Goal: Information Seeking & Learning: Check status

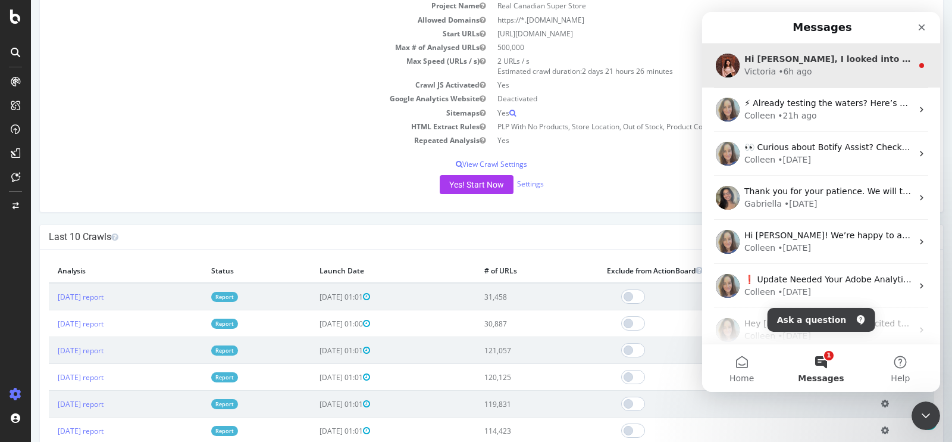
scroll to position [137, 0]
click at [819, 79] on div "Hi Duane, I looked into this, and I don’t believe it’s related to the incident …" at bounding box center [821, 65] width 238 height 44
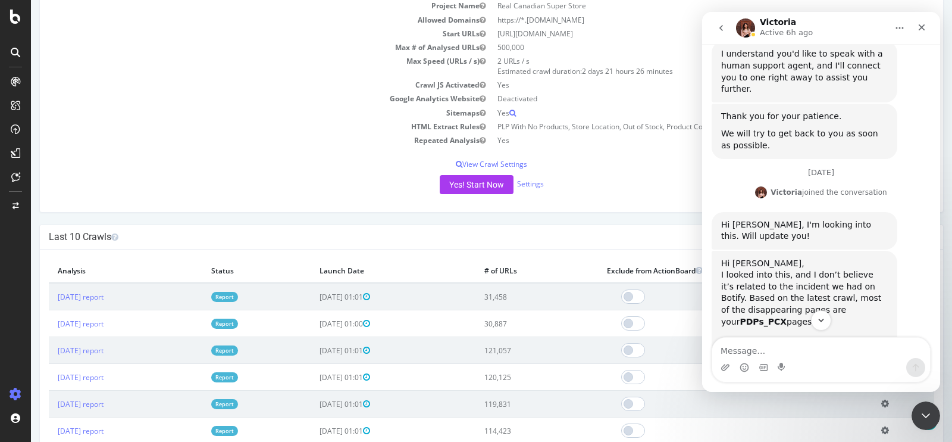
scroll to position [917, 0]
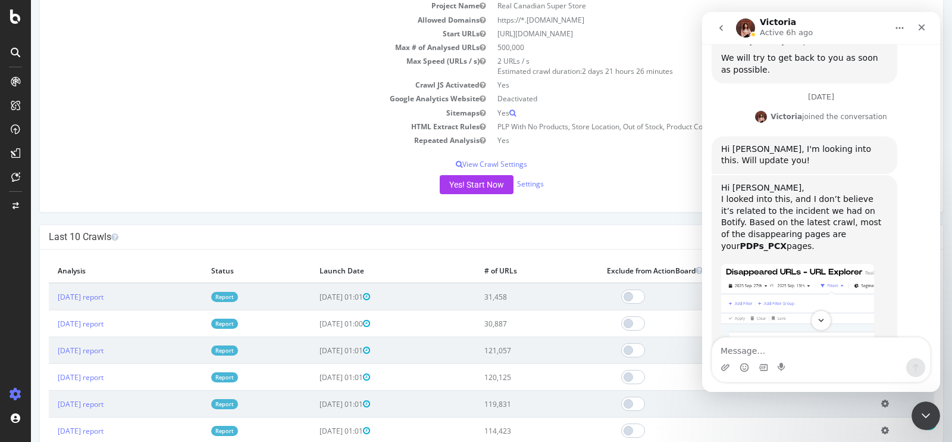
click at [794, 264] on img "Victoria says…" at bounding box center [797, 344] width 153 height 160
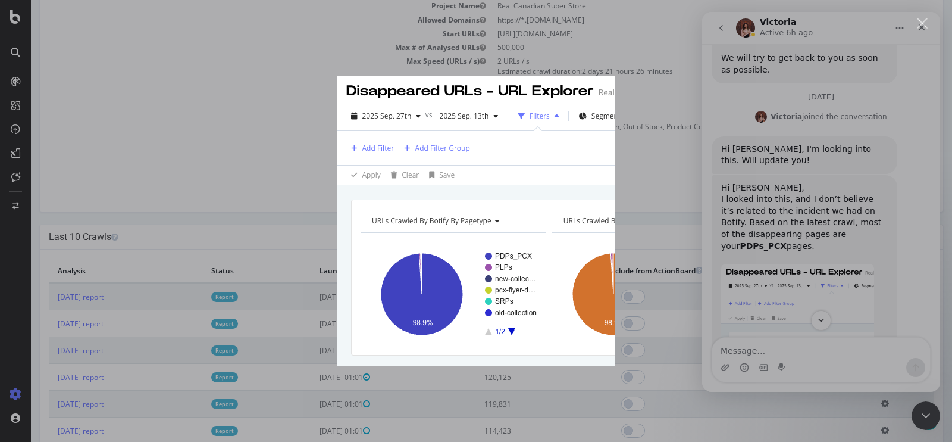
scroll to position [0, 0]
click at [792, 190] on div "Intercom messenger" at bounding box center [476, 221] width 952 height 442
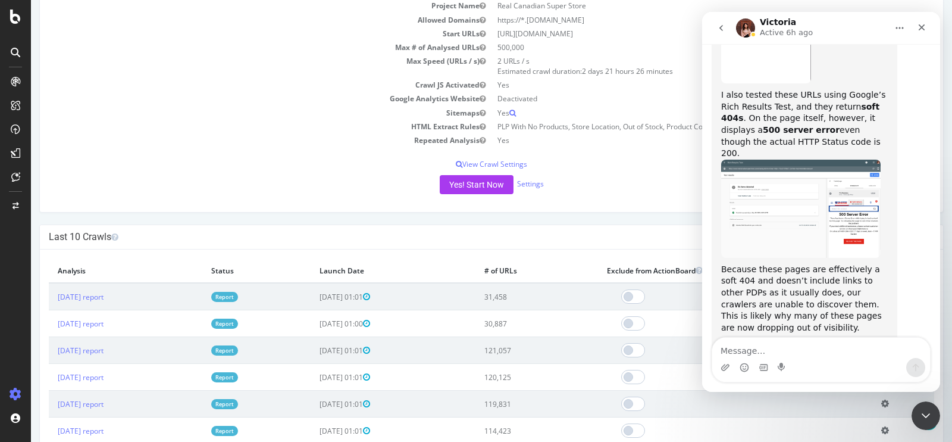
scroll to position [1474, 0]
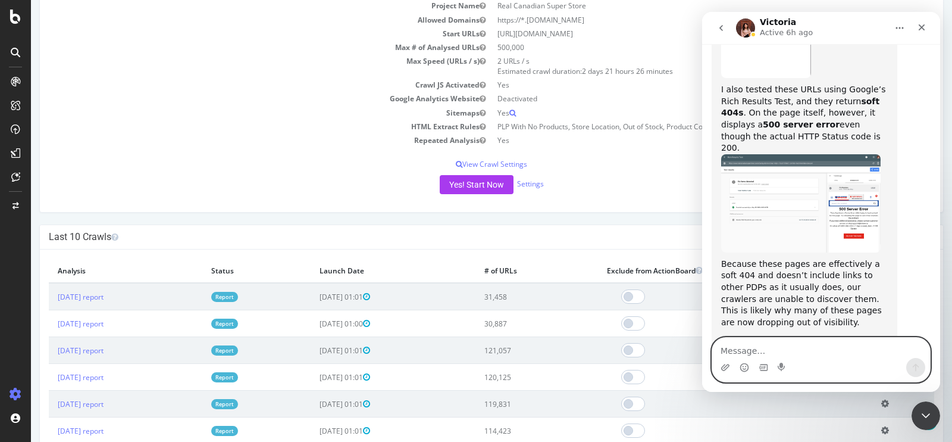
click at [785, 346] on textarea "Message…" at bounding box center [822, 348] width 218 height 20
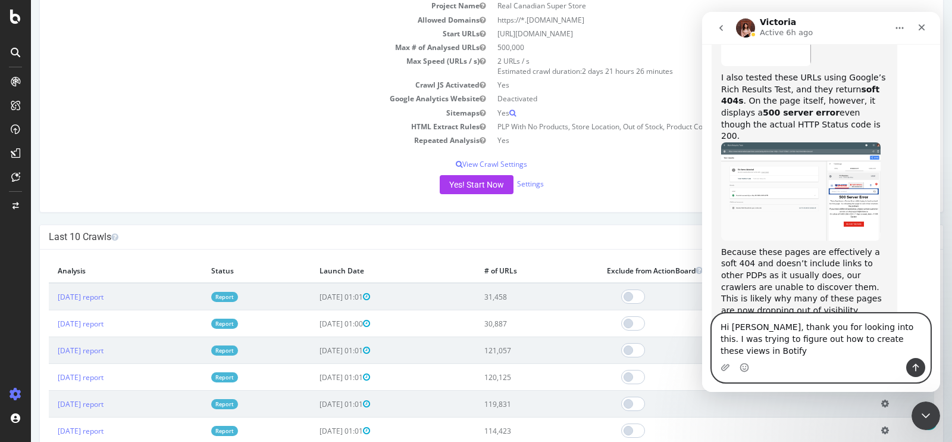
scroll to position [1498, 0]
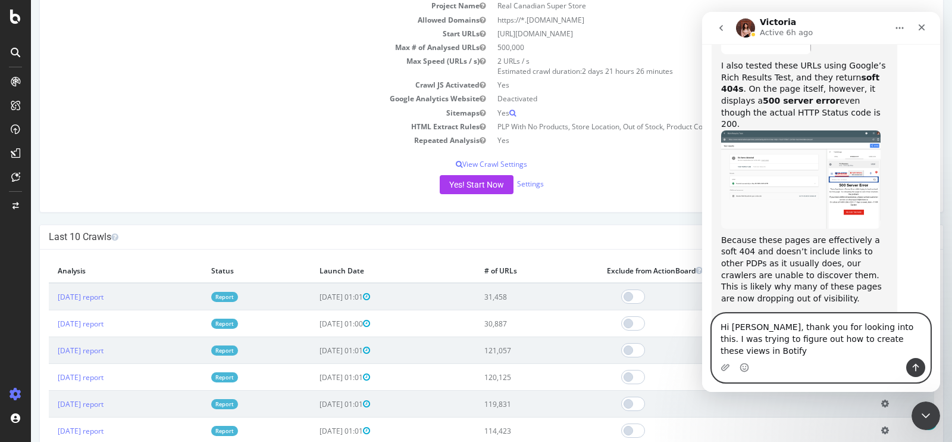
drag, startPoint x: 846, startPoint y: 352, endPoint x: 888, endPoint y: 326, distance: 49.7
click at [888, 326] on textarea "Hi Victoria, thank you for looking into this. I was trying to figure out how to…" at bounding box center [822, 336] width 218 height 44
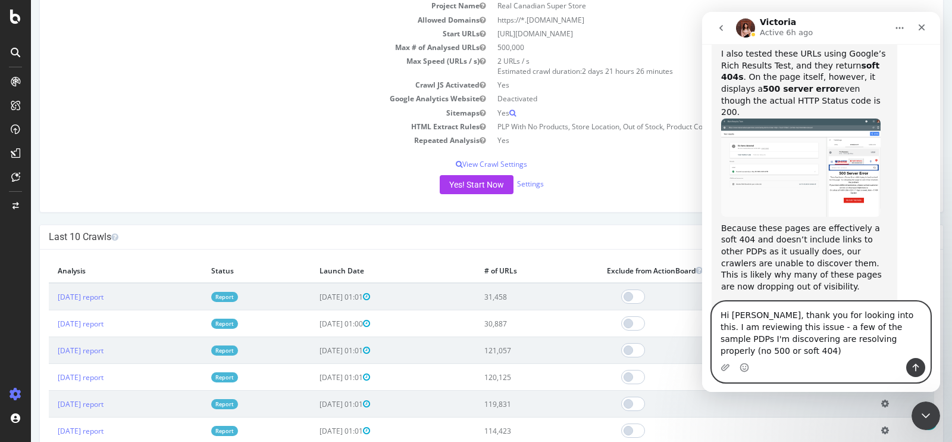
click at [851, 339] on textarea "Hi Victoria, thank you for looking into this. I am reviewing this issue - a few…" at bounding box center [822, 330] width 218 height 56
click at [865, 339] on textarea "Hi Victoria, thank you for looking into this. I am reviewing this issue - a few…" at bounding box center [822, 330] width 218 height 56
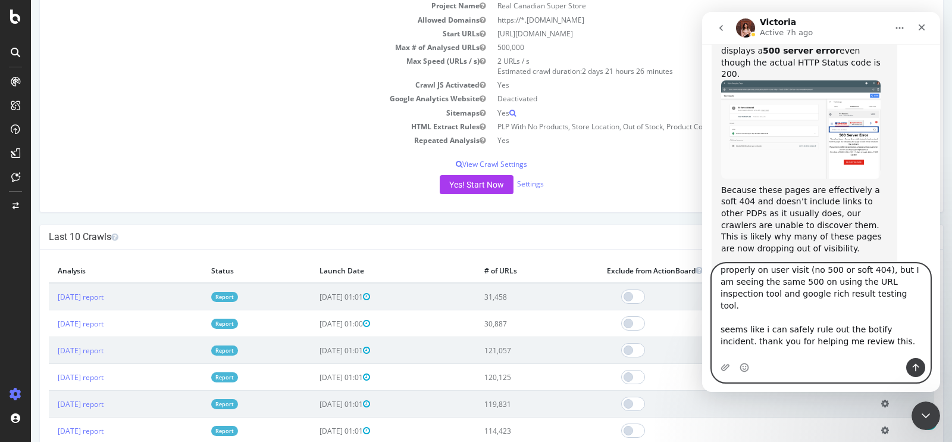
scroll to position [55, 0]
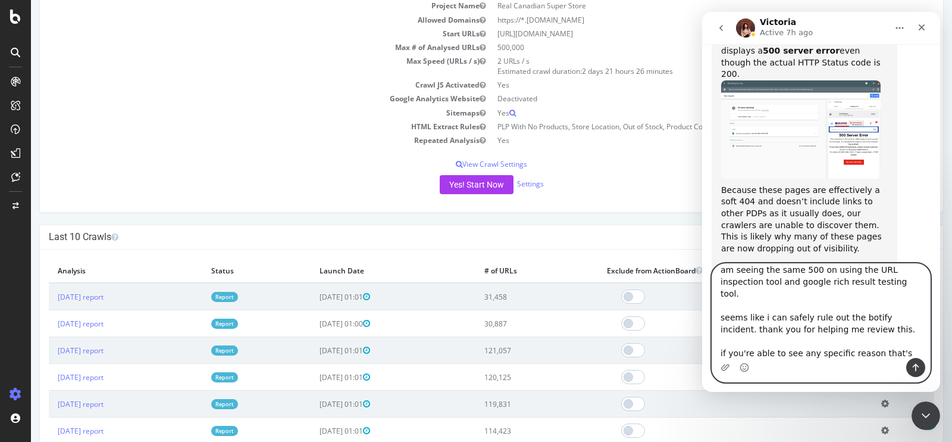
click at [794, 352] on textarea "Hi Victoria, thank you for looking into this. I am reviewing this issue - a few…" at bounding box center [822, 311] width 218 height 94
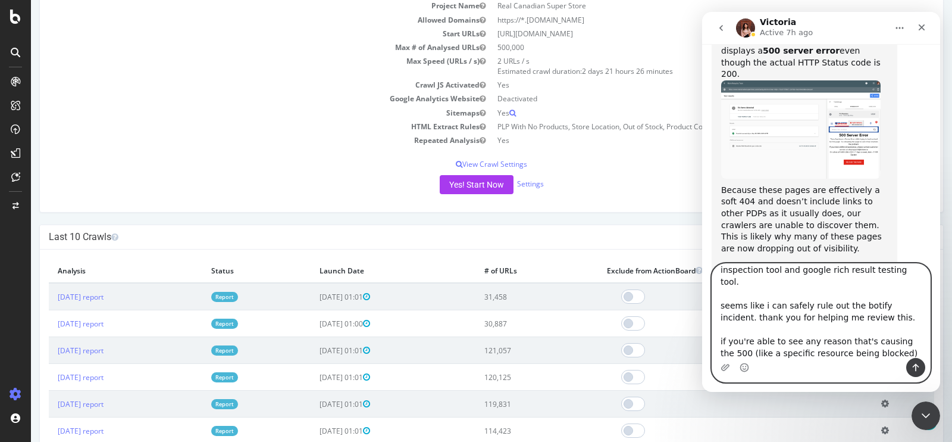
scroll to position [79, 0]
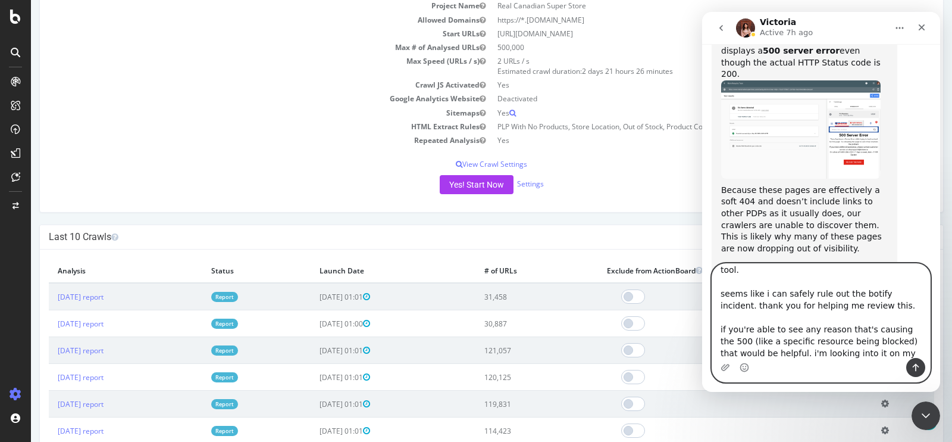
drag, startPoint x: 793, startPoint y: 349, endPoint x: 714, endPoint y: 314, distance: 86.3
click at [714, 314] on textarea "Hi Victoria, thank you for looking into this. I am reviewing this issue - a few…" at bounding box center [822, 311] width 218 height 94
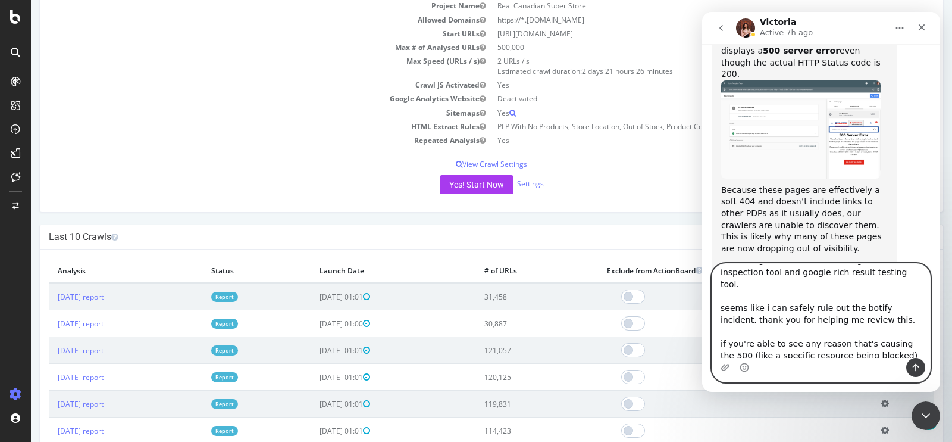
scroll to position [69, 0]
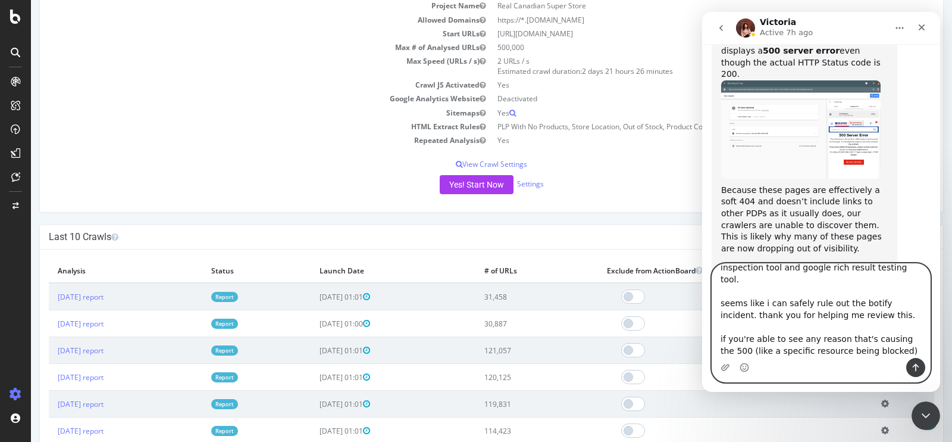
click at [724, 290] on textarea "Hi Victoria, thank you for looking into this. I am reviewing this issue - a few…" at bounding box center [822, 311] width 218 height 94
click at [766, 289] on textarea "Hi Victoria, thank you for looking into this. I am reviewing this issue - a few…" at bounding box center [822, 311] width 218 height 94
click at [773, 353] on textarea "Hi Victoria, thank you for looking into this. I am reviewing this issue - a few…" at bounding box center [822, 311] width 218 height 94
click at [900, 345] on textarea "Hi Victoria, thank you for looking into this. I am reviewing this issue - a few…" at bounding box center [822, 311] width 218 height 94
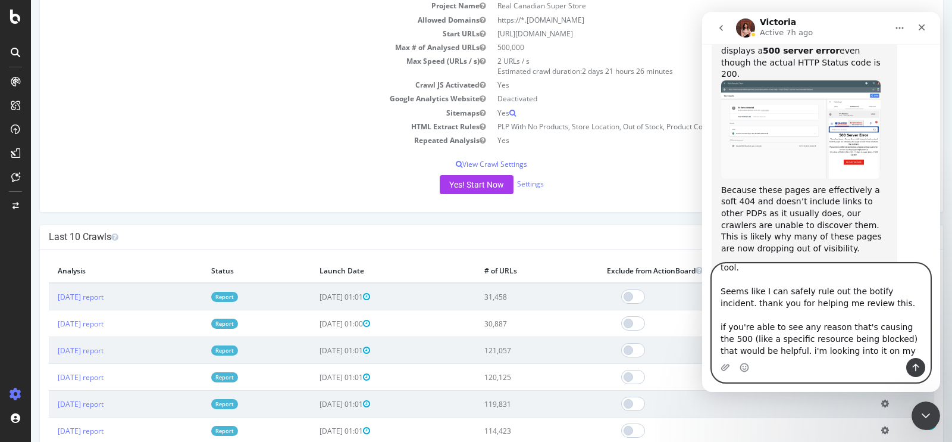
drag, startPoint x: 801, startPoint y: 352, endPoint x: 710, endPoint y: 304, distance: 103.6
click at [710, 304] on div "Hi Victoria, thank you for looking into this. I am reviewing this issue - a few…" at bounding box center [821, 322] width 238 height 119
drag, startPoint x: 871, startPoint y: 351, endPoint x: 712, endPoint y: 339, distance: 159.4
click at [713, 339] on textarea "Hi Victoria, thank you for looking into this. I am reviewing this issue - a few…" at bounding box center [822, 311] width 218 height 94
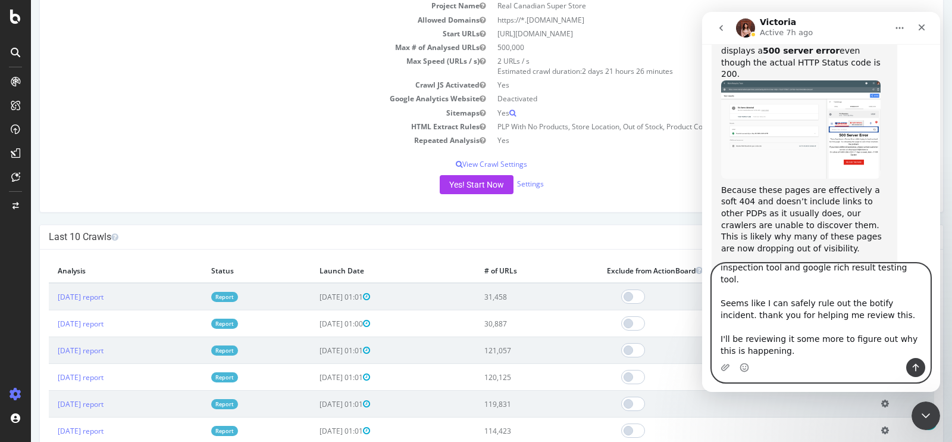
scroll to position [57, 0]
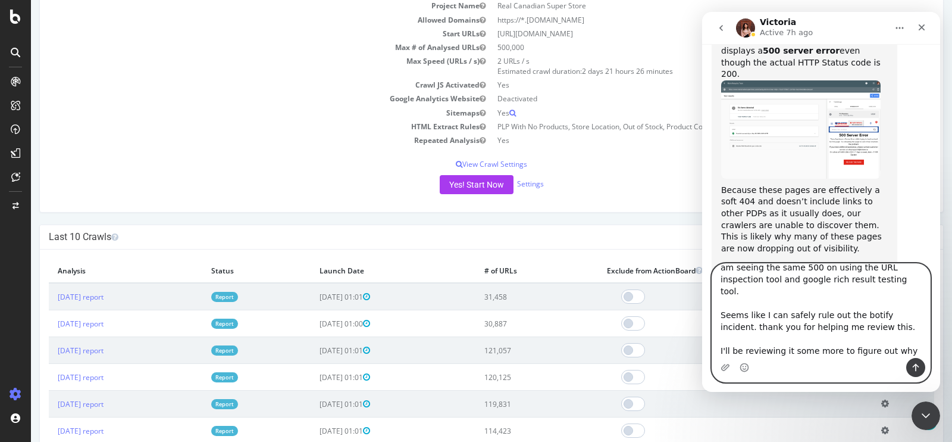
type textarea "Hi Victoria, thank you for looking into this. I am reviewing this issue - a few…"
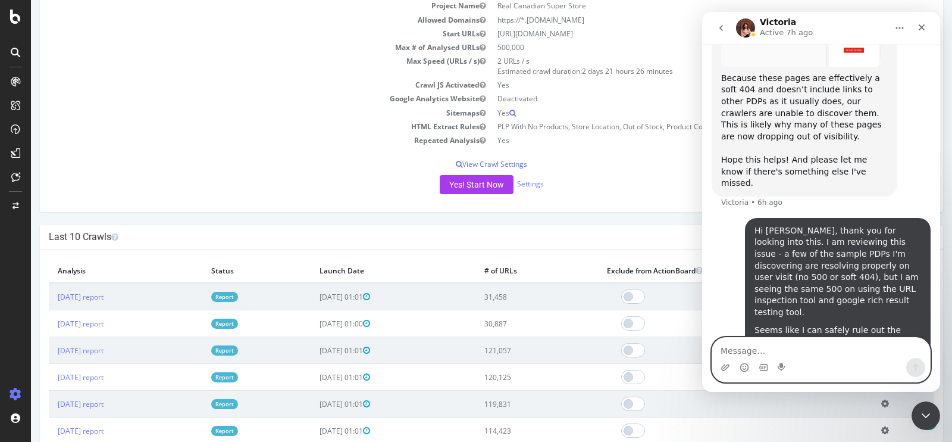
scroll to position [1661, 0]
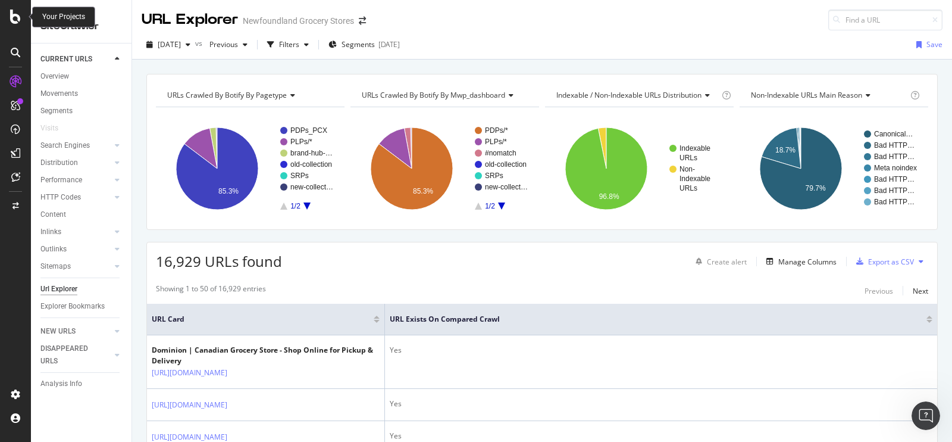
click at [15, 15] on icon at bounding box center [15, 17] width 11 height 14
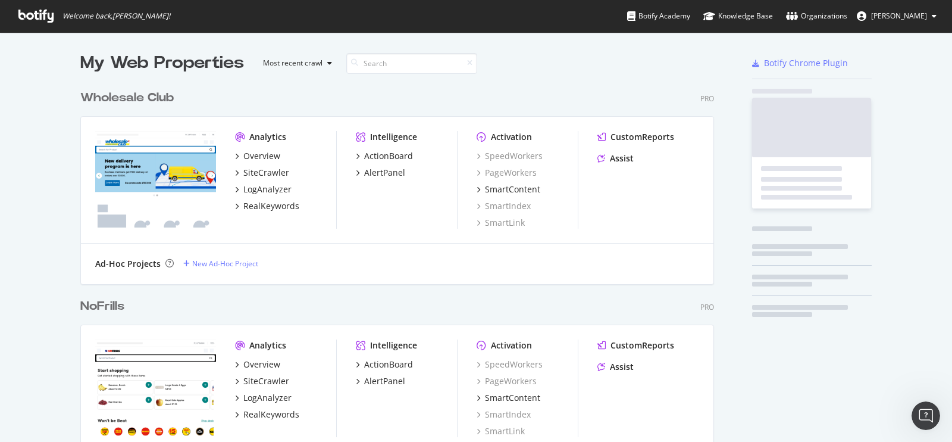
scroll to position [432, 932]
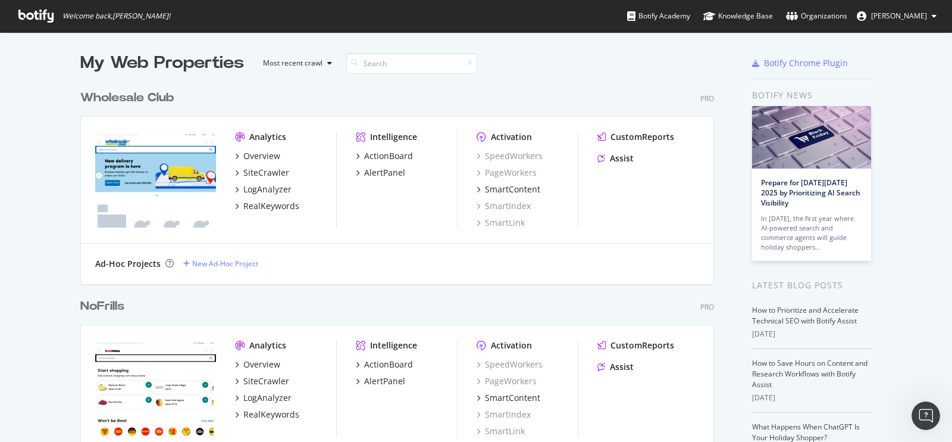
click at [396, 52] on div "My Web Properties Most recent crawl" at bounding box center [360, 63] width 561 height 24
click at [392, 64] on input at bounding box center [411, 63] width 131 height 21
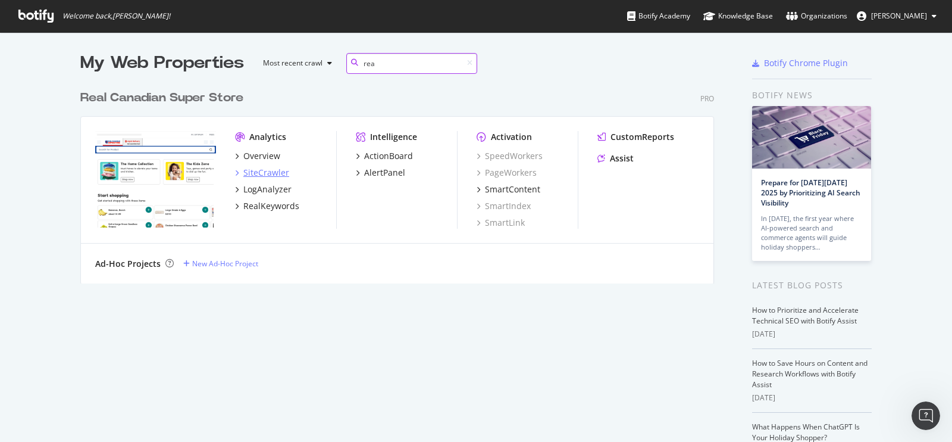
type input "rea"
click at [267, 174] on div "SiteCrawler" at bounding box center [266, 173] width 46 height 12
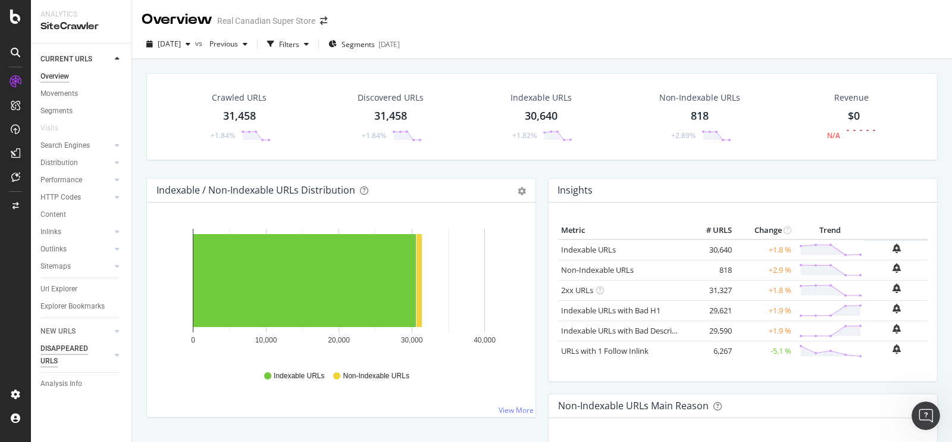
click at [69, 346] on div "DISAPPEARED URLS" at bounding box center [70, 354] width 60 height 25
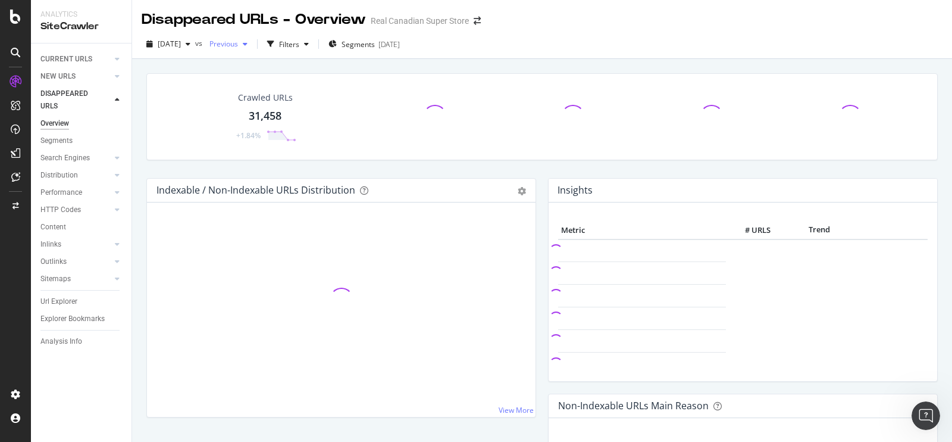
click at [238, 43] on span "Previous" at bounding box center [221, 44] width 33 height 10
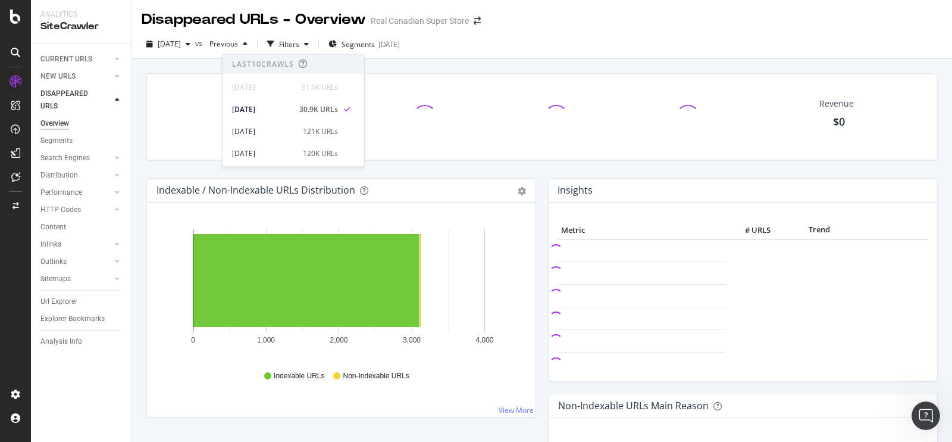
click at [535, 38] on div "[DATE] vs Previous Filters Segments [DATE]" at bounding box center [542, 47] width 820 height 24
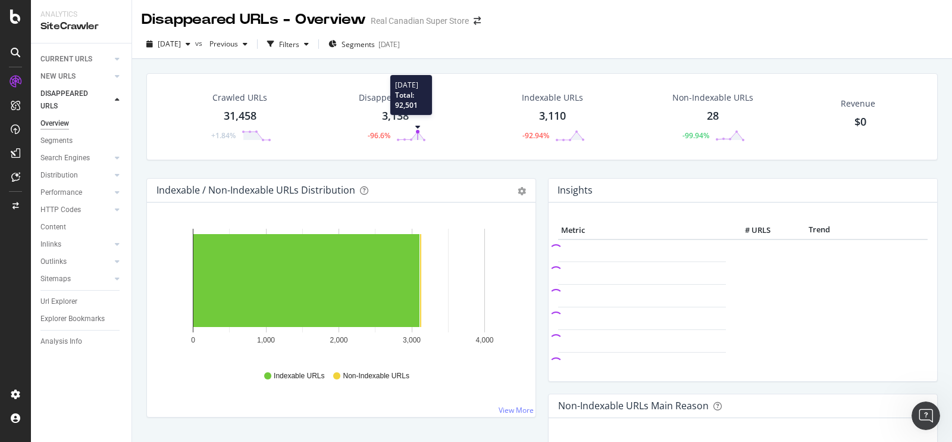
click at [416, 132] on circle at bounding box center [418, 132] width 4 height 4
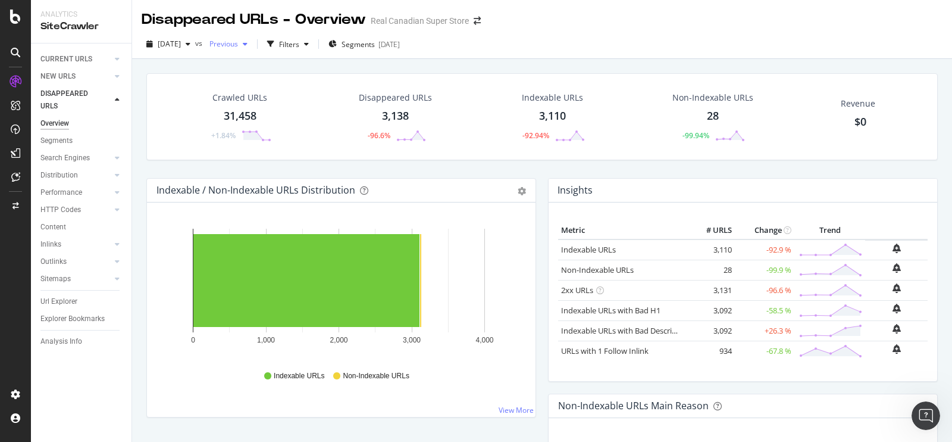
click at [238, 40] on span "Previous" at bounding box center [221, 44] width 33 height 10
click at [181, 43] on span "[DATE]" at bounding box center [169, 44] width 23 height 10
click at [194, 101] on div "[DATE] 30.9K URLs" at bounding box center [220, 109] width 142 height 17
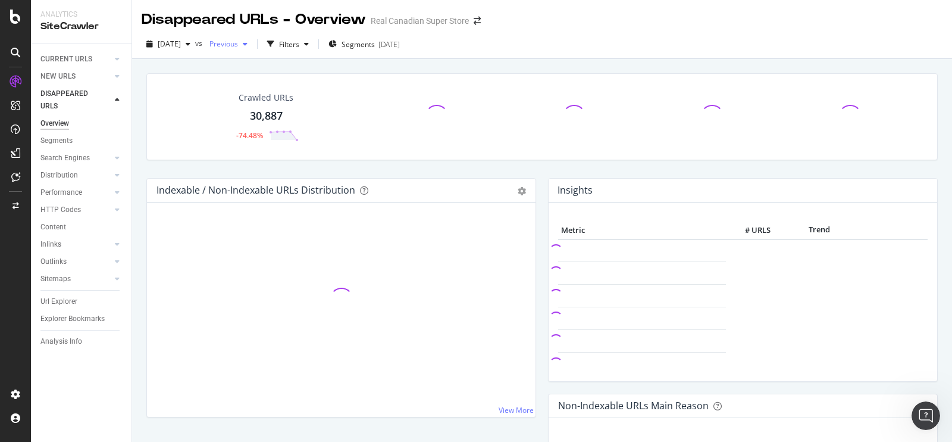
click at [238, 43] on span "Previous" at bounding box center [221, 44] width 33 height 10
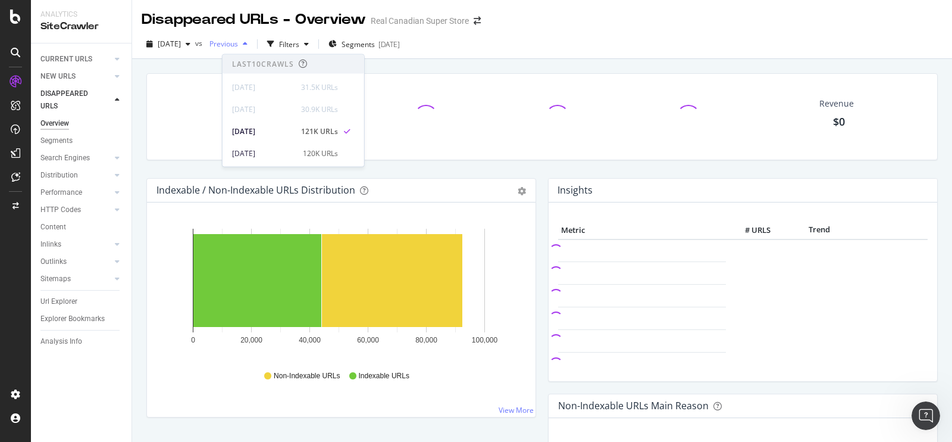
click at [238, 43] on span "Previous" at bounding box center [221, 44] width 33 height 10
click at [181, 42] on span "[DATE]" at bounding box center [169, 44] width 23 height 10
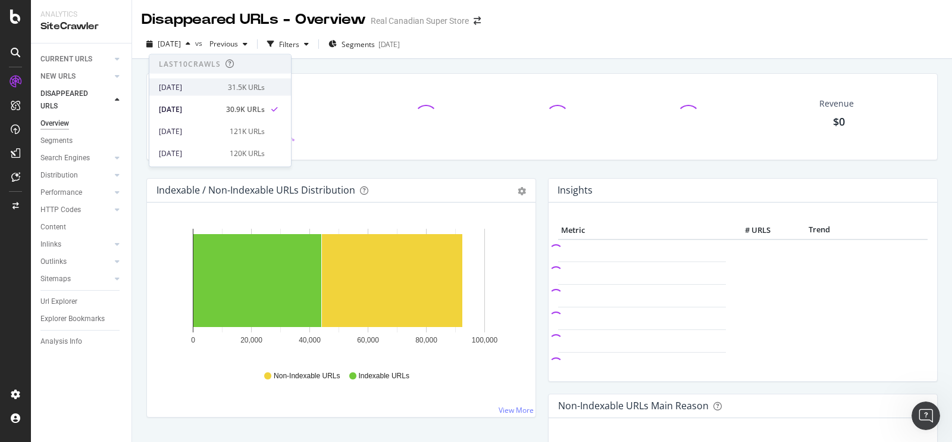
click at [188, 85] on div "[DATE]" at bounding box center [190, 87] width 62 height 11
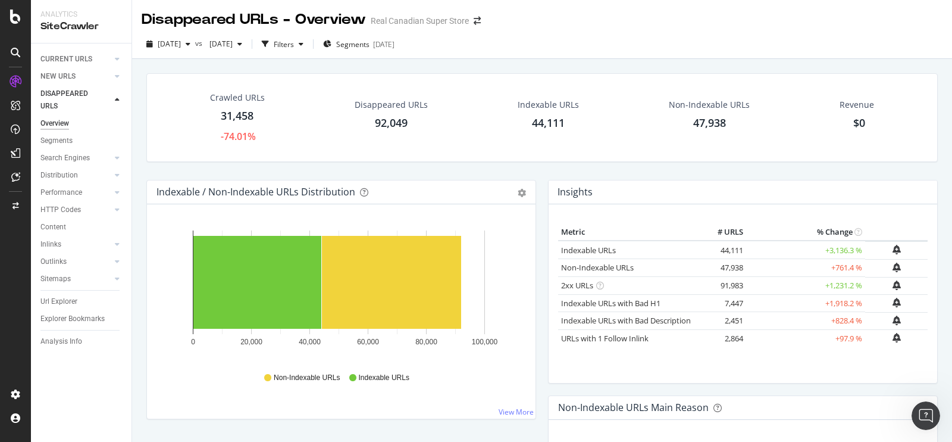
click at [392, 127] on div "92,049" at bounding box center [391, 122] width 33 height 15
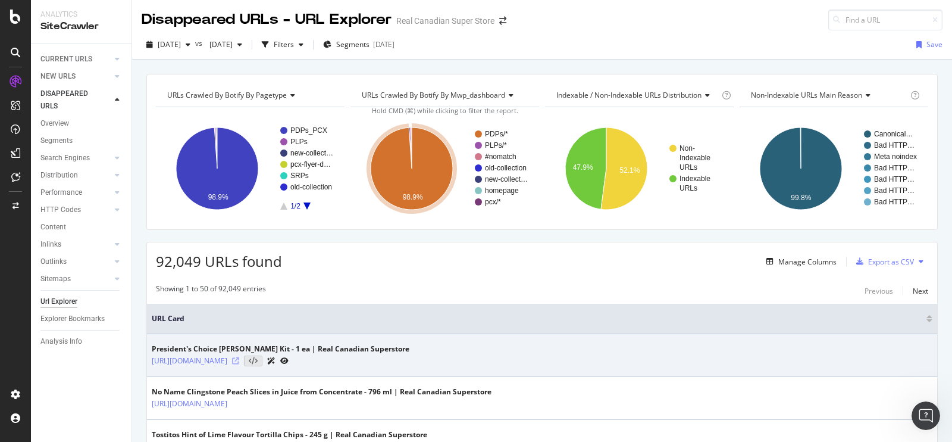
click at [239, 358] on icon at bounding box center [235, 360] width 7 height 7
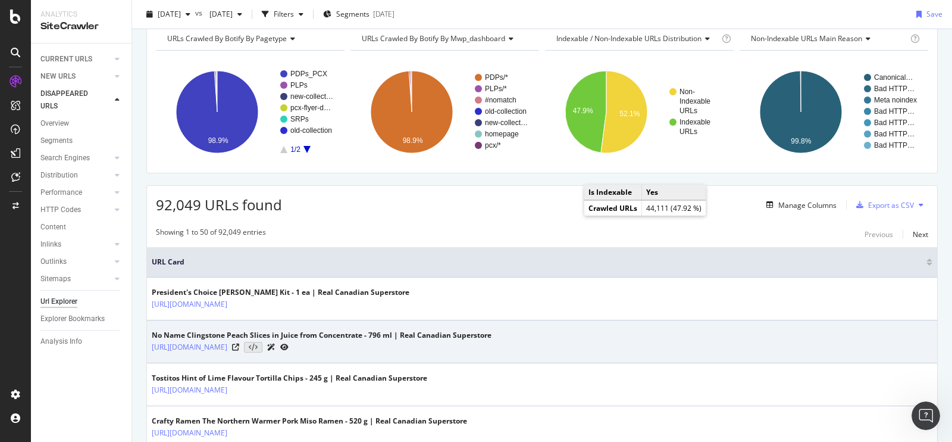
scroll to position [106, 0]
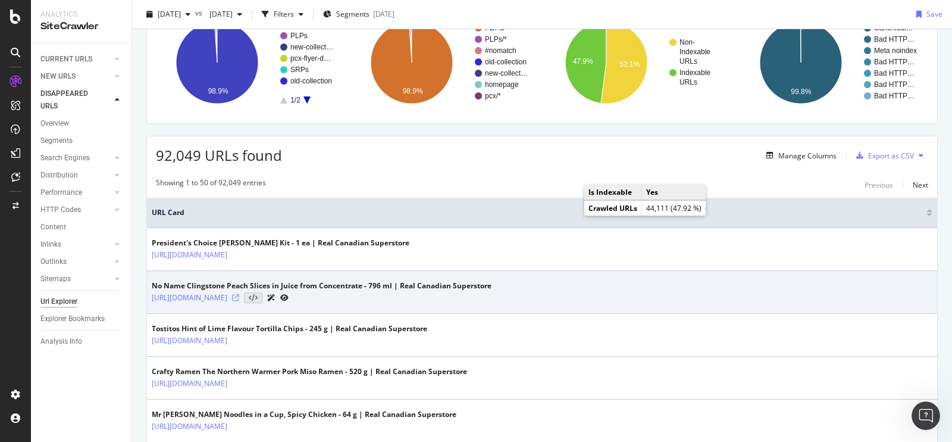
click at [239, 296] on icon at bounding box center [235, 297] width 7 height 7
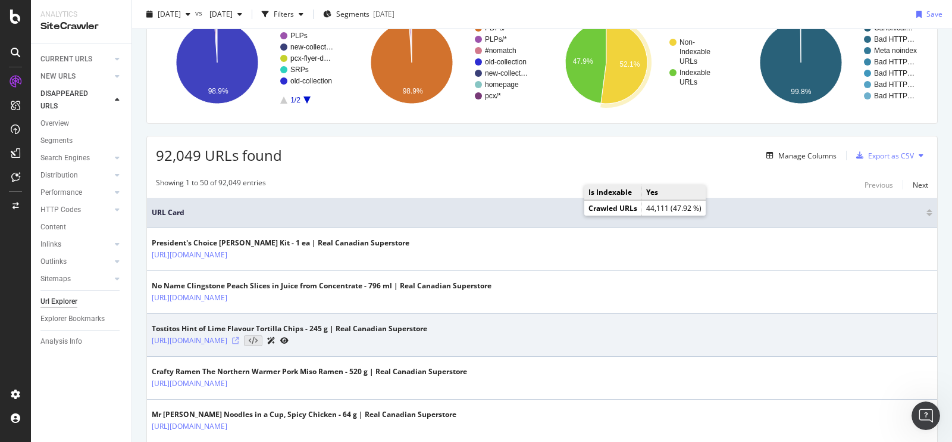
click at [239, 337] on icon at bounding box center [235, 340] width 7 height 7
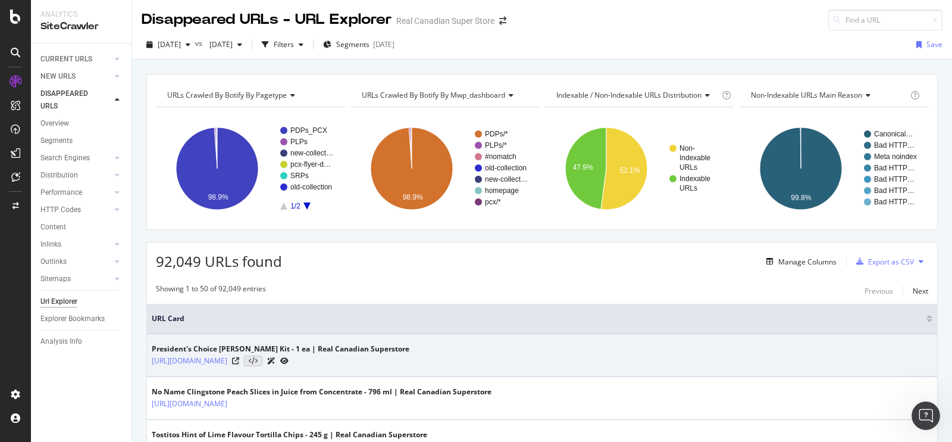
scroll to position [75, 0]
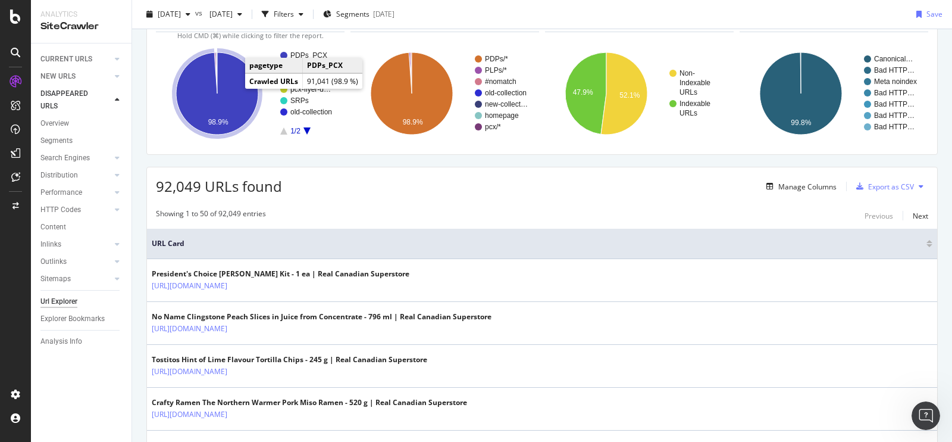
click at [240, 99] on icon "A chart." at bounding box center [217, 93] width 82 height 82
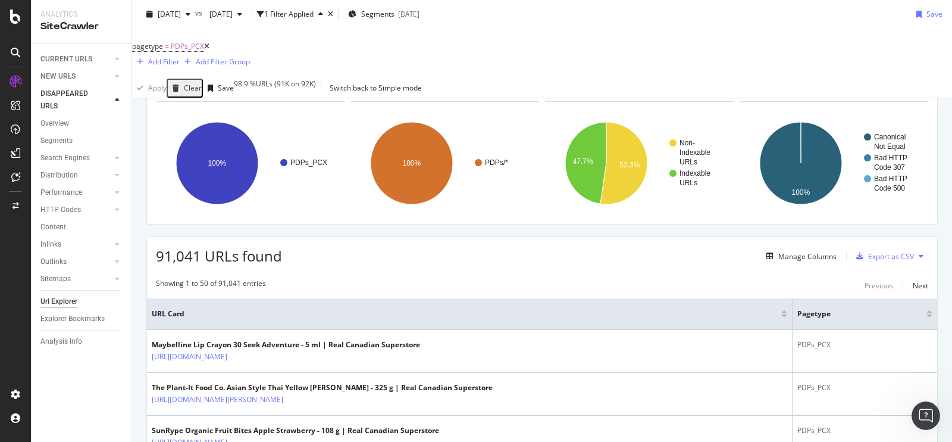
scroll to position [131, 0]
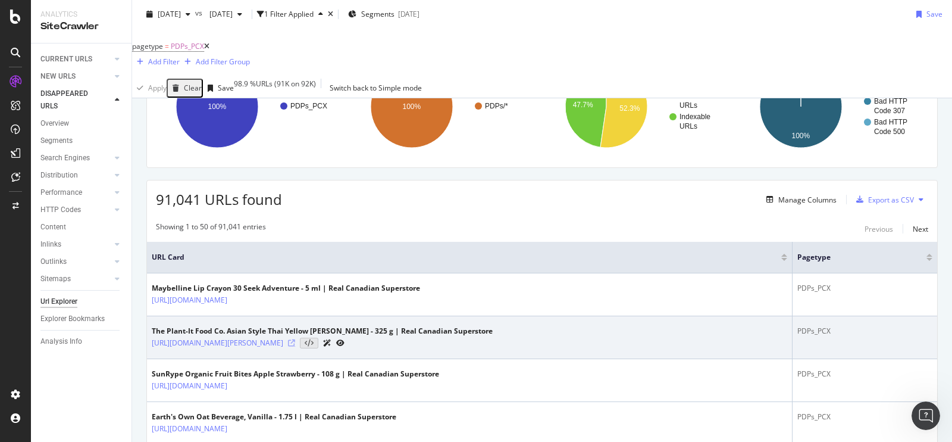
click at [295, 339] on icon at bounding box center [291, 342] width 7 height 7
